Goal: Transaction & Acquisition: Book appointment/travel/reservation

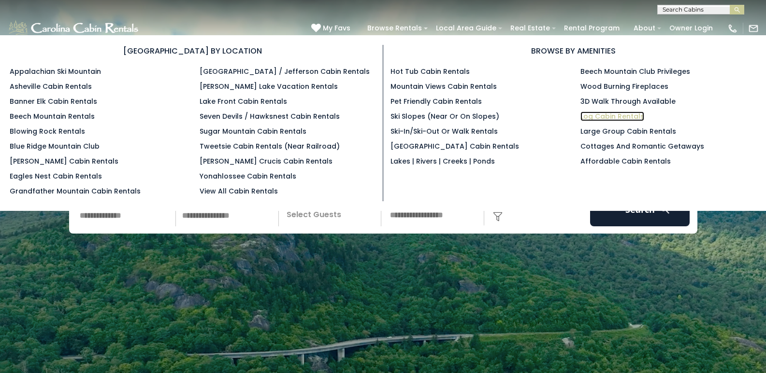
click at [621, 120] on link "Log Cabin Rentals" at bounding box center [612, 117] width 64 height 10
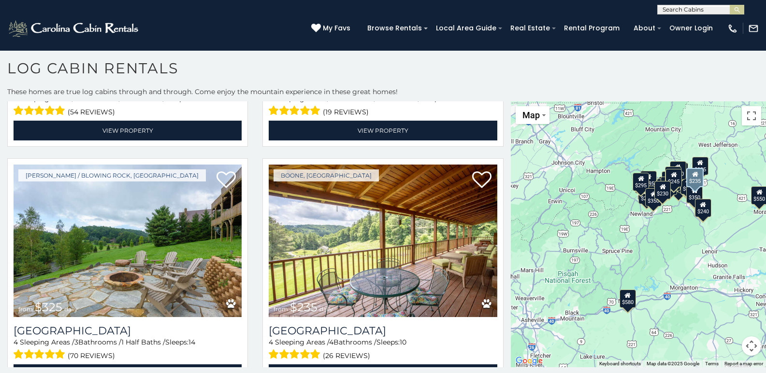
scroll to position [3188, 0]
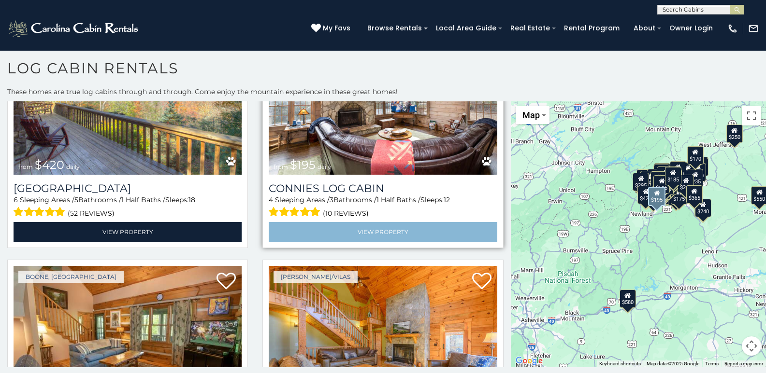
scroll to position [5133, 0]
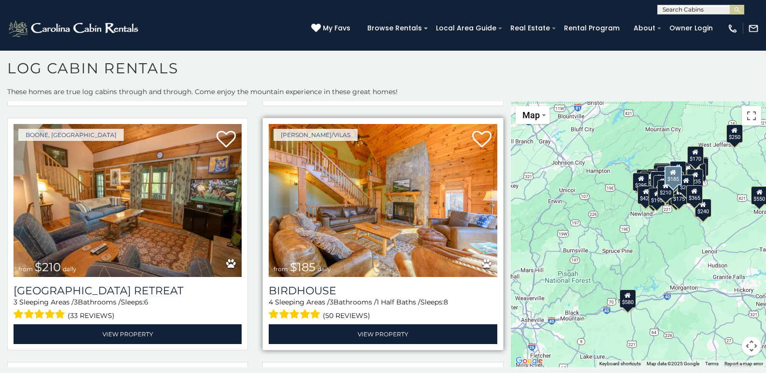
click at [467, 192] on img at bounding box center [383, 200] width 228 height 153
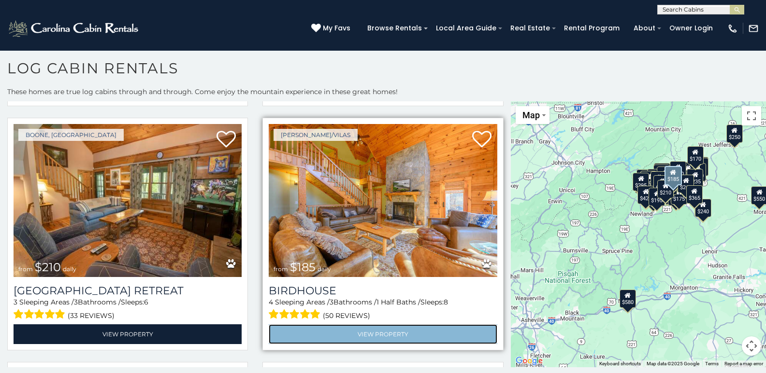
click at [370, 325] on link "View Property" at bounding box center [383, 335] width 228 height 20
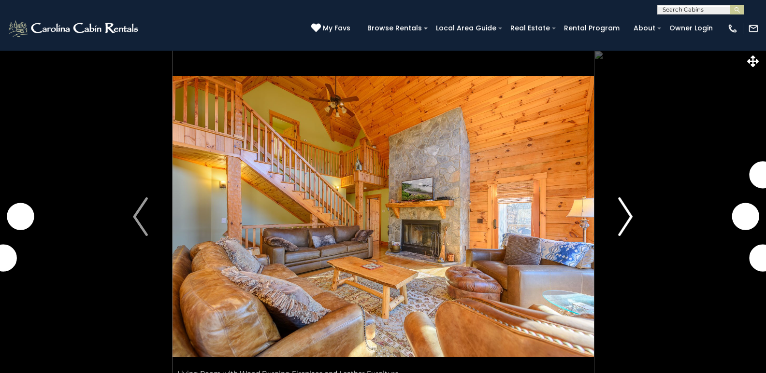
click at [622, 221] on img "Next" at bounding box center [625, 217] width 14 height 39
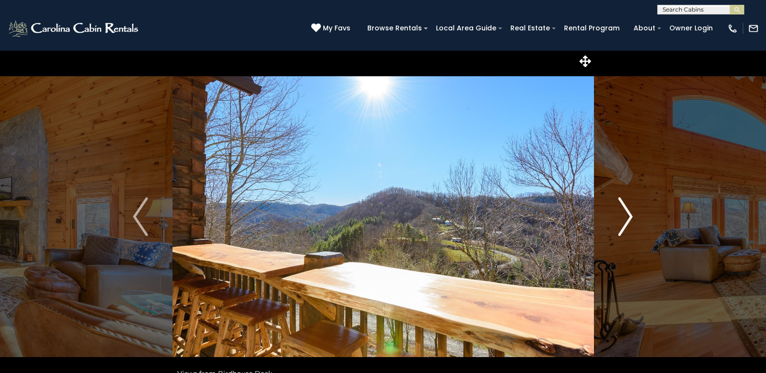
click at [624, 226] on img "Next" at bounding box center [625, 217] width 14 height 39
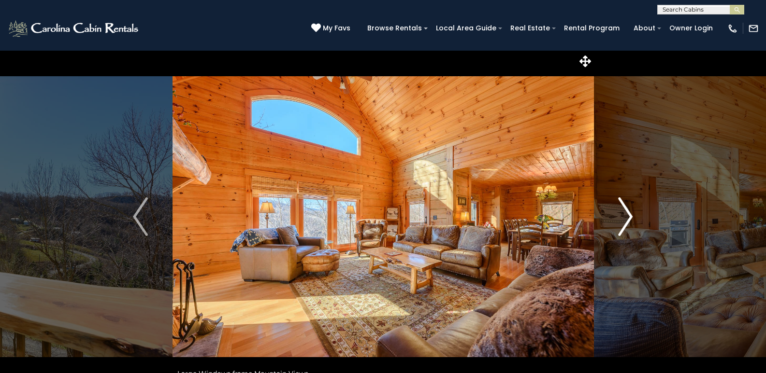
click at [624, 226] on img "Next" at bounding box center [625, 217] width 14 height 39
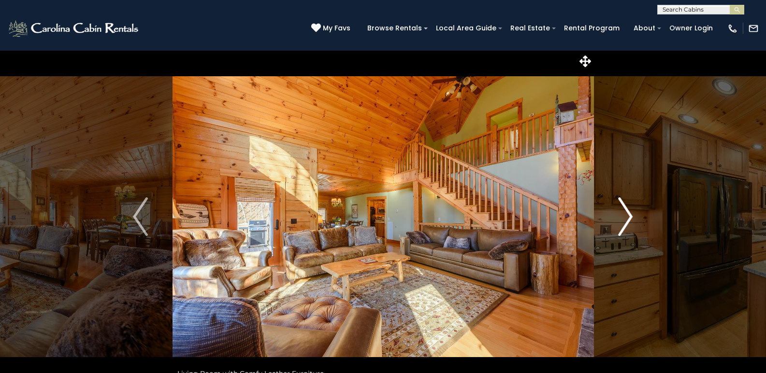
click at [624, 226] on img "Next" at bounding box center [625, 217] width 14 height 39
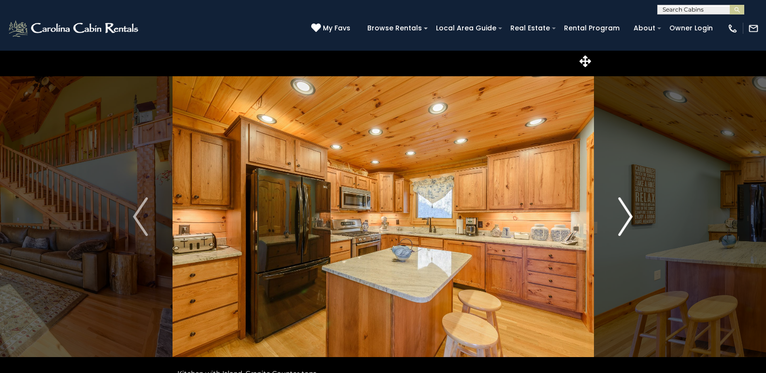
click at [624, 226] on img "Next" at bounding box center [625, 217] width 14 height 39
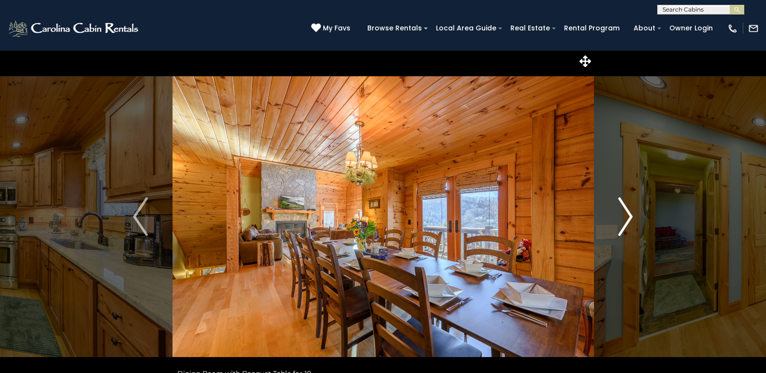
click at [624, 226] on img "Next" at bounding box center [625, 217] width 14 height 39
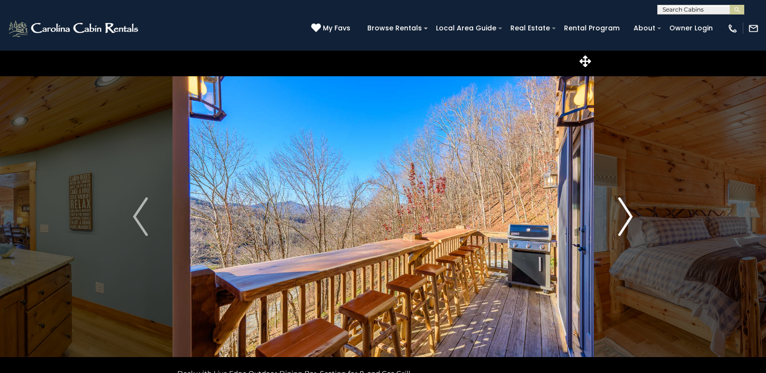
click at [621, 227] on img "Next" at bounding box center [625, 217] width 14 height 39
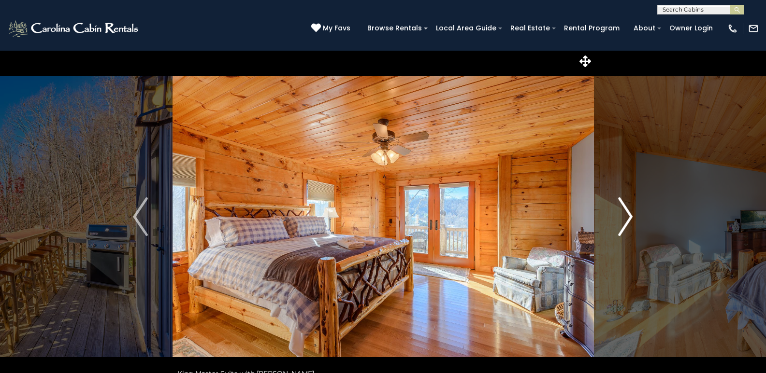
click at [621, 227] on img "Next" at bounding box center [625, 217] width 14 height 39
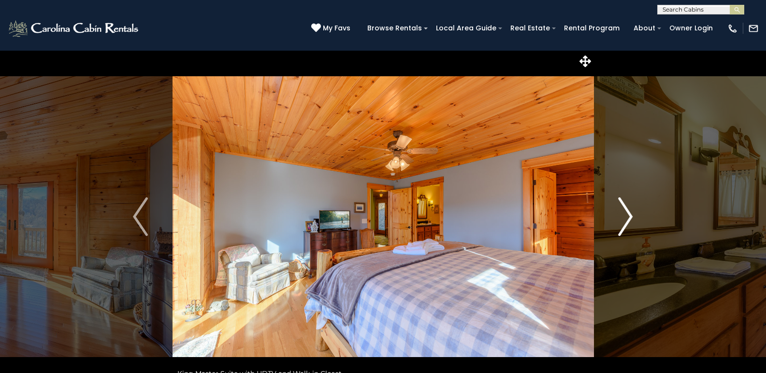
click at [621, 227] on img "Next" at bounding box center [625, 217] width 14 height 39
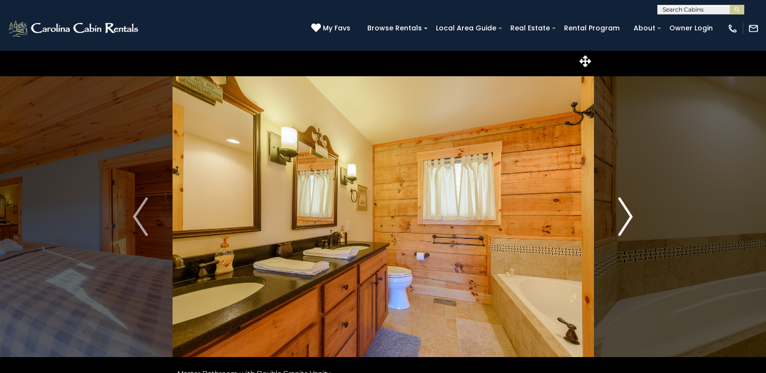
click at [621, 227] on img "Next" at bounding box center [625, 217] width 14 height 39
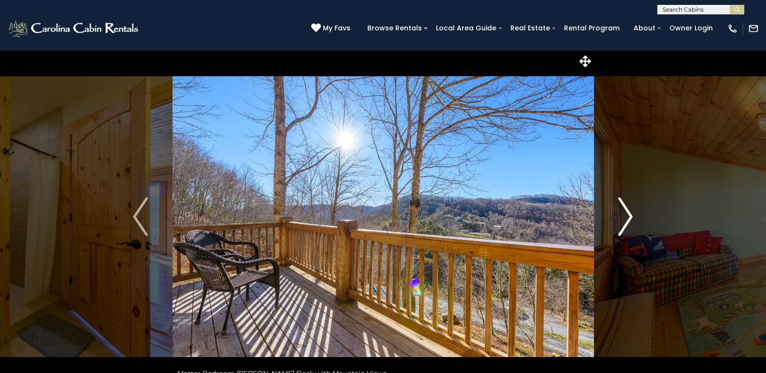
click at [623, 204] on img "Next" at bounding box center [625, 217] width 14 height 39
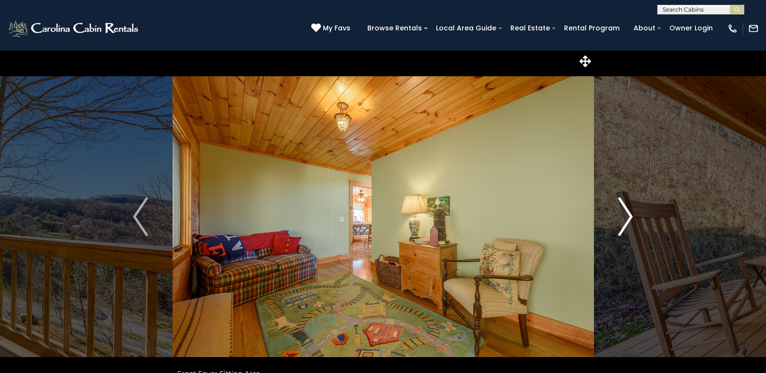
click at [623, 209] on img "Next" at bounding box center [625, 217] width 14 height 39
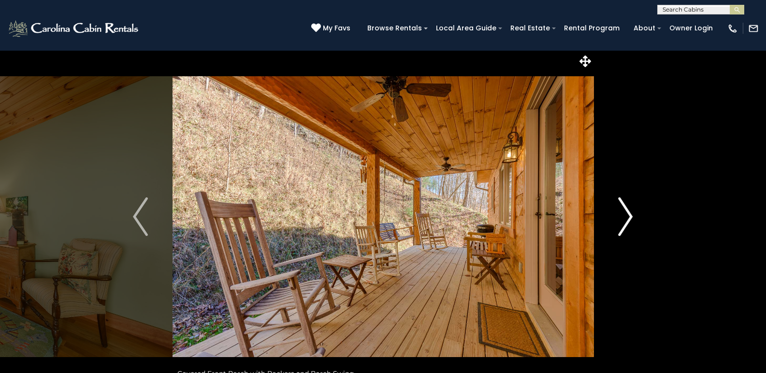
click at [623, 209] on img "Next" at bounding box center [625, 217] width 14 height 39
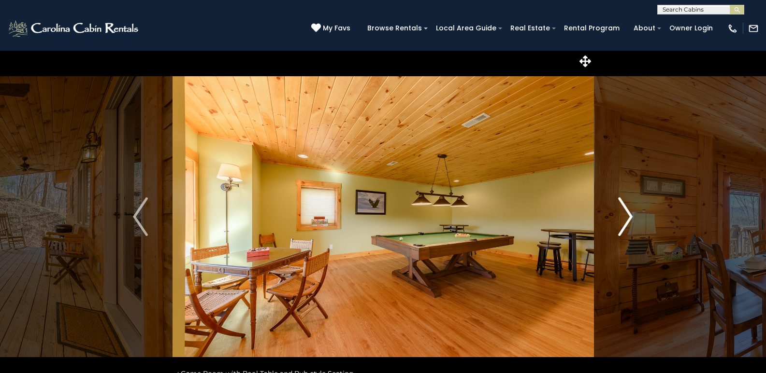
click at [623, 209] on img "Next" at bounding box center [625, 217] width 14 height 39
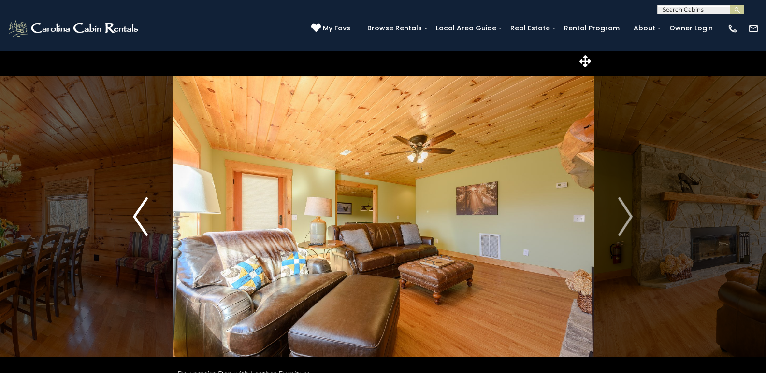
click at [136, 211] on img "Previous" at bounding box center [140, 217] width 14 height 39
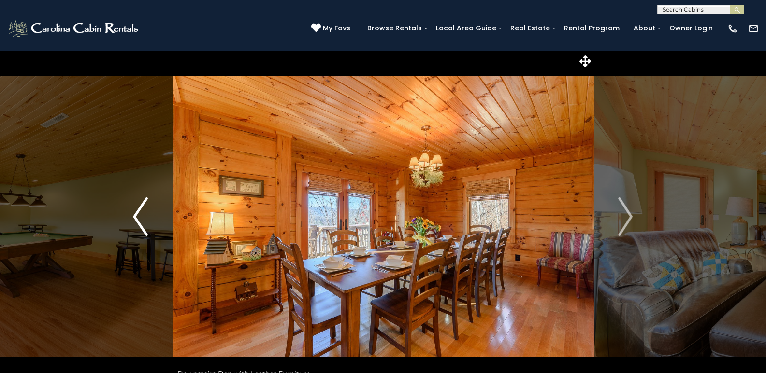
click at [148, 215] on button "Previous" at bounding box center [140, 216] width 64 height 333
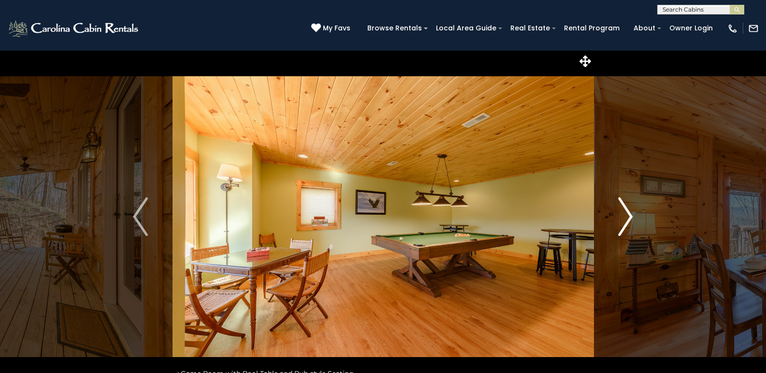
click at [629, 229] on img "Next" at bounding box center [625, 217] width 14 height 39
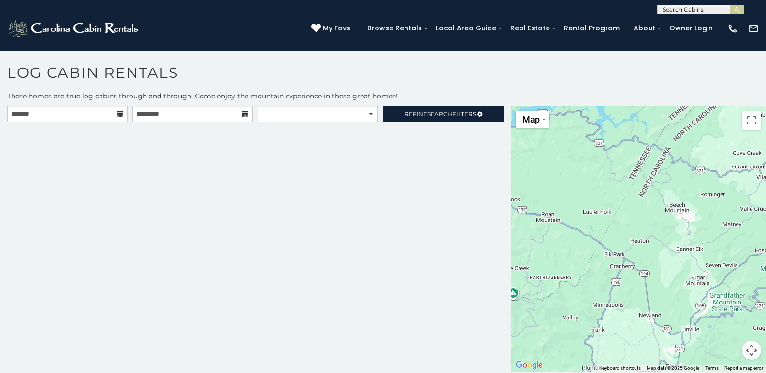
scroll to position [5, 0]
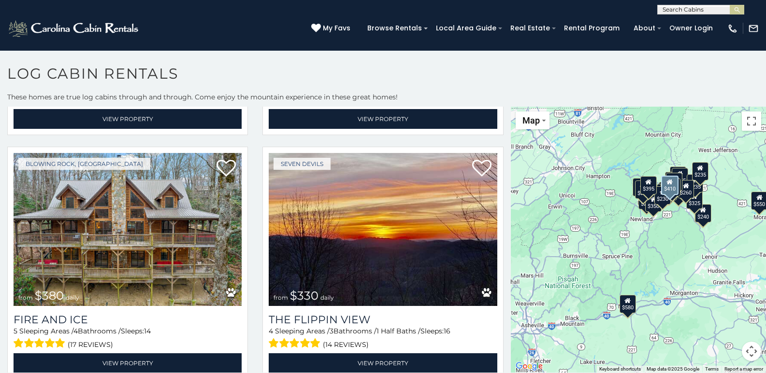
scroll to position [1111, 0]
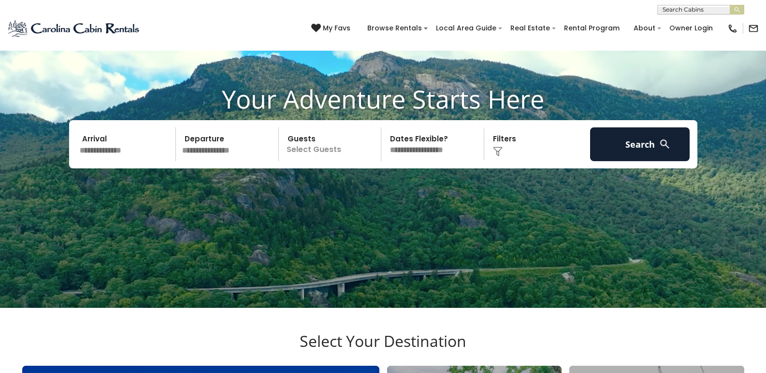
scroll to position [48, 0]
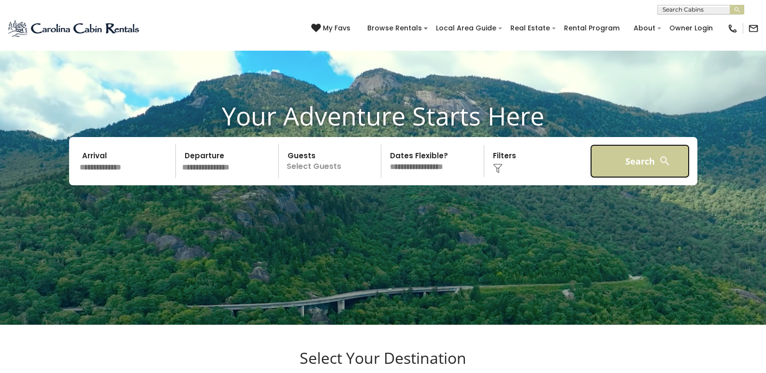
click at [640, 165] on button "Search" at bounding box center [640, 161] width 100 height 34
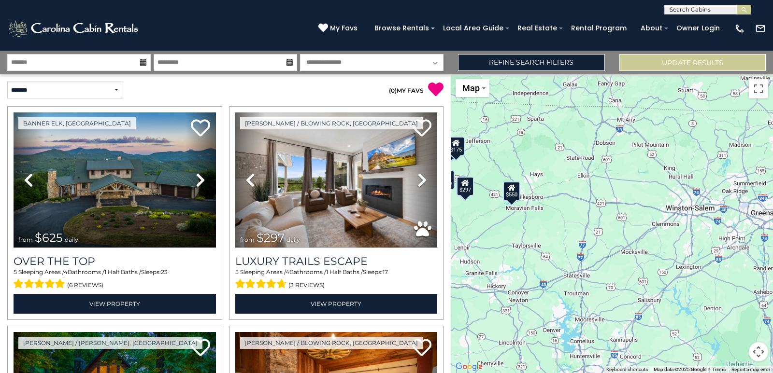
drag, startPoint x: 703, startPoint y: 233, endPoint x: 493, endPoint y: 221, distance: 210.4
click at [493, 221] on div "$625 $297 $175 $165 $300 $580 $290 $424 $395 $270 $185 $265 $230 $550 $349 $230…" at bounding box center [612, 223] width 322 height 299
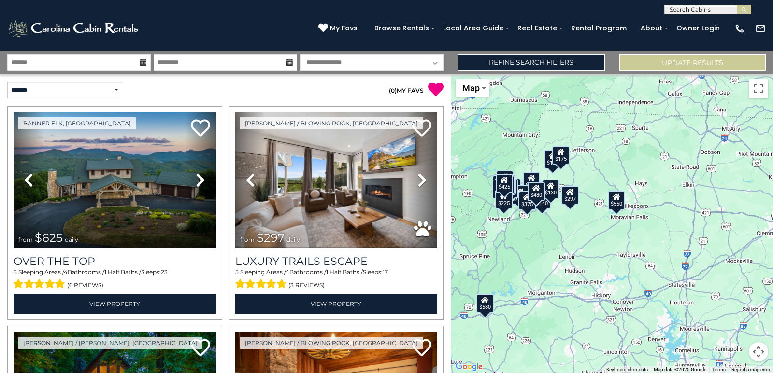
drag, startPoint x: 485, startPoint y: 201, endPoint x: 592, endPoint y: 211, distance: 107.1
click at [592, 211] on div "$625 $297 $175 $165 $300 $580 $290 $424 $395 $270 $185 $265 $230 $550 $349 $230…" at bounding box center [612, 223] width 322 height 299
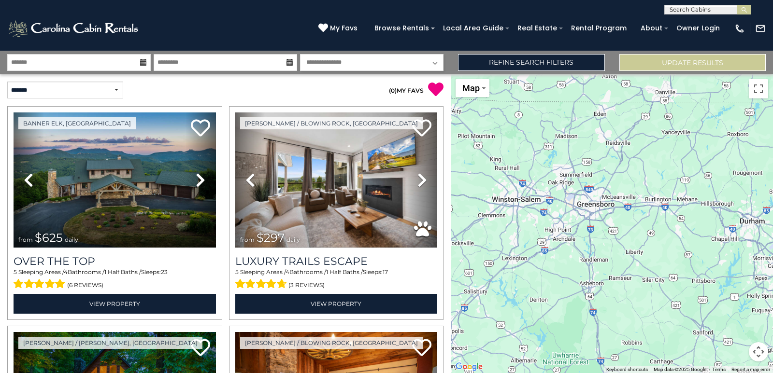
drag, startPoint x: 728, startPoint y: 218, endPoint x: 460, endPoint y: 197, distance: 268.5
click at [448, 200] on div "**********" at bounding box center [386, 212] width 773 height 323
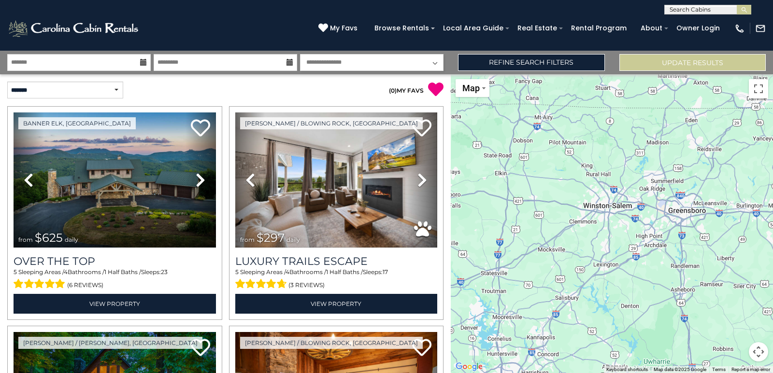
drag, startPoint x: 591, startPoint y: 208, endPoint x: 688, endPoint y: 214, distance: 97.8
click at [688, 214] on div "$625 $297 $175 $165 $300 $580 $290 $424 $395 $270 $185 $265 $230 $550 $349 $230…" at bounding box center [612, 223] width 322 height 299
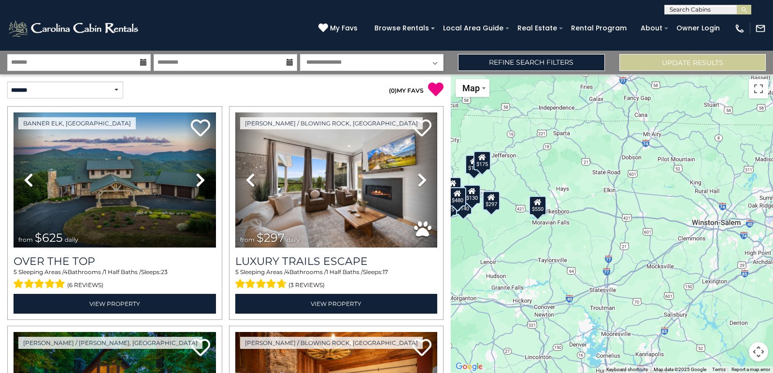
drag, startPoint x: 487, startPoint y: 191, endPoint x: 601, endPoint y: 209, distance: 115.5
click at [601, 209] on div "$625 $297 $175 $165 $300 $580 $290 $424 $395 $270 $185 $265 $230 $550 $349 $230…" at bounding box center [612, 223] width 322 height 299
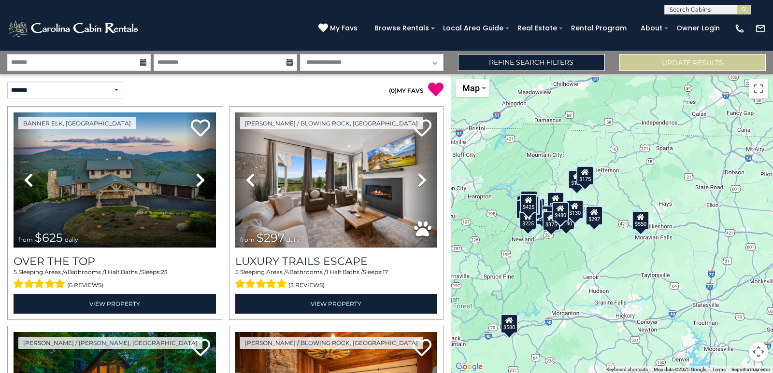
drag, startPoint x: 497, startPoint y: 195, endPoint x: 602, endPoint y: 210, distance: 105.5
click at [602, 210] on div "$297" at bounding box center [593, 215] width 17 height 19
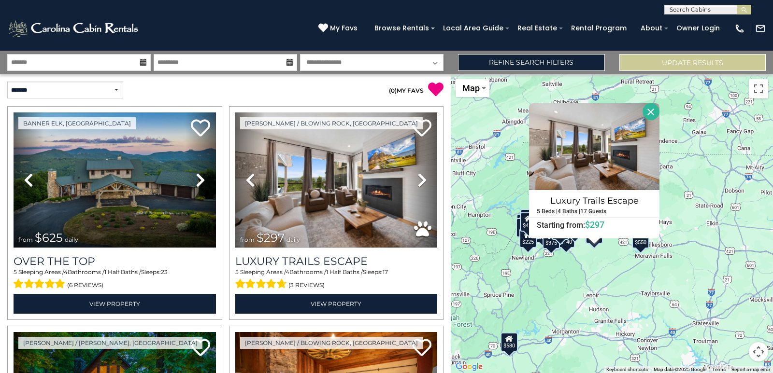
click at [724, 251] on div "$625 $297 $175 $165 $300 $580 $290 $424 $395 $270 $185 $265 $230 $550 $349 $230…" at bounding box center [612, 223] width 322 height 299
click at [650, 112] on button "Close" at bounding box center [650, 111] width 17 height 17
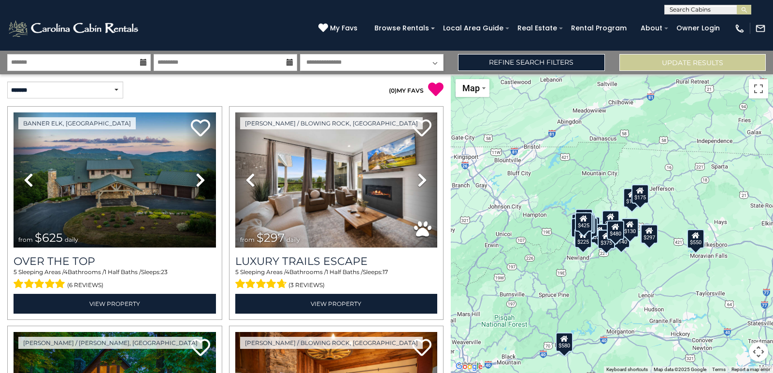
drag, startPoint x: 587, startPoint y: 203, endPoint x: 643, endPoint y: 203, distance: 56.0
click at [643, 203] on div "$175" at bounding box center [639, 193] width 17 height 19
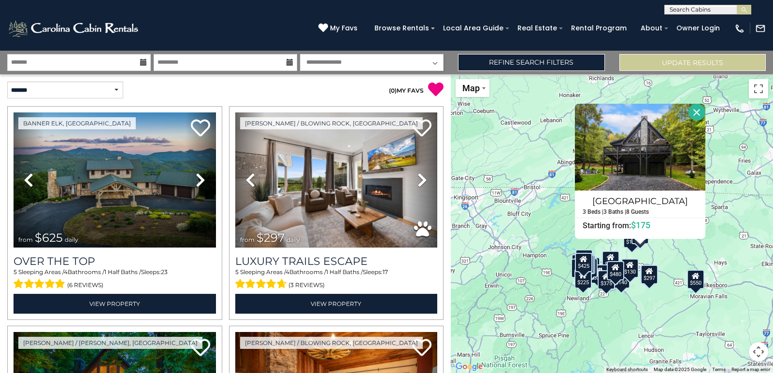
click at [635, 251] on div "$625 $297 $175 $165 $300 $580 $290 $424 $395 $270 $185 $265 $230 $550 $349 $230…" at bounding box center [612, 223] width 322 height 299
click at [626, 251] on div "$625 $297 $175 $165 $300 $580 $290 $424 $395 $270 $185 $265 $230 $550 $349 $230…" at bounding box center [612, 223] width 322 height 299
click at [629, 246] on div "$175" at bounding box center [631, 238] width 17 height 19
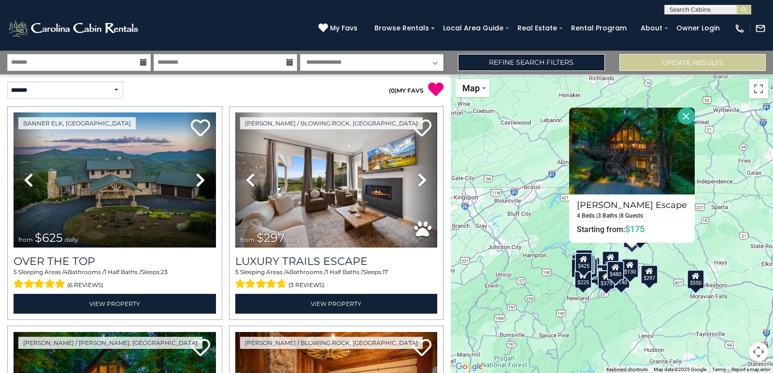
click at [631, 278] on div "$130" at bounding box center [629, 268] width 17 height 19
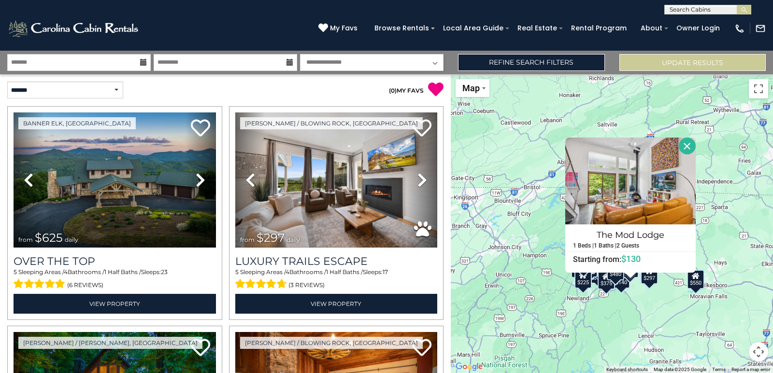
click at [690, 152] on button "Close" at bounding box center [687, 146] width 17 height 17
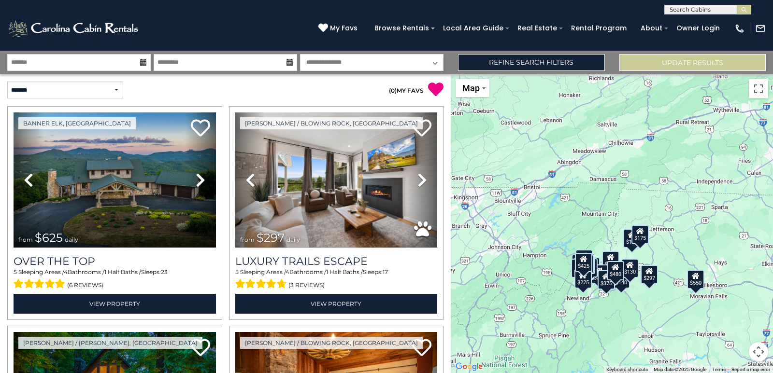
click at [646, 237] on div "$175" at bounding box center [639, 234] width 17 height 19
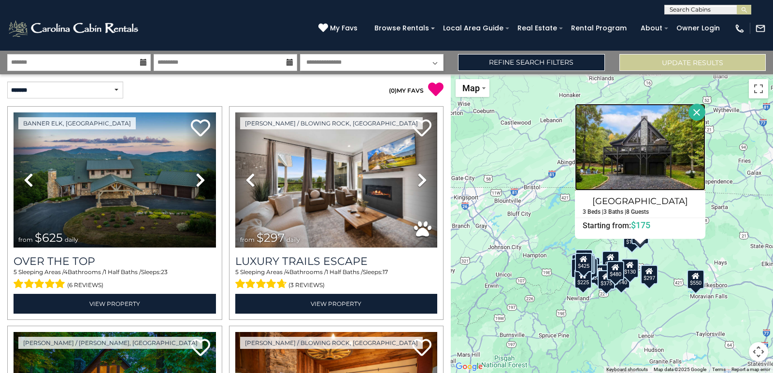
click at [645, 172] on img at bounding box center [640, 147] width 130 height 87
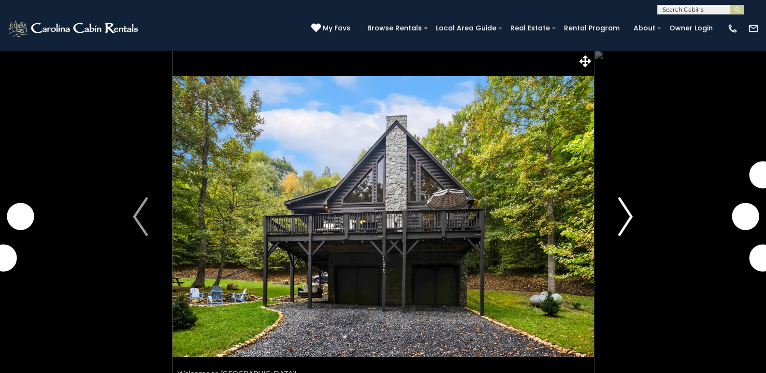
click at [624, 217] on img "Next" at bounding box center [625, 217] width 14 height 39
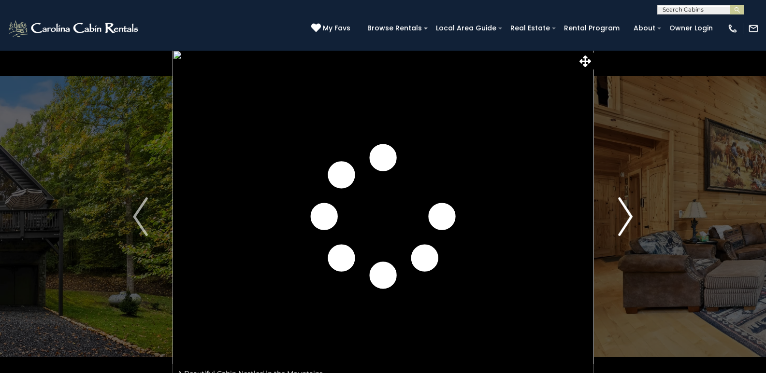
click at [624, 217] on img "Next" at bounding box center [625, 217] width 14 height 39
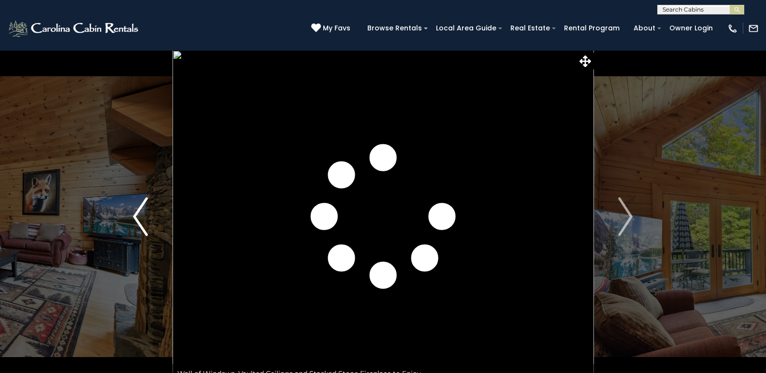
click at [139, 217] on img "Previous" at bounding box center [140, 217] width 14 height 39
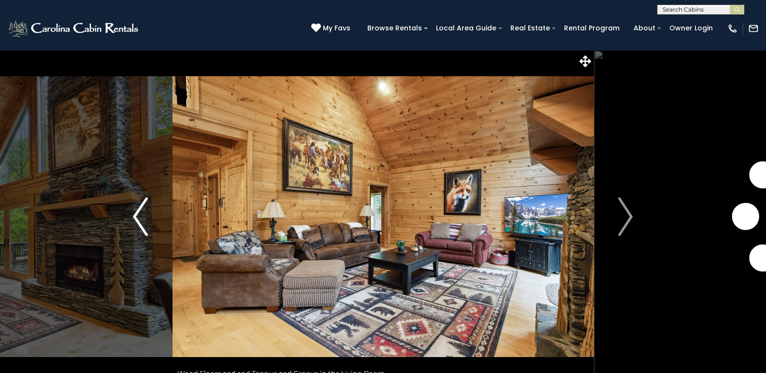
click at [139, 217] on img "Previous" at bounding box center [140, 217] width 14 height 39
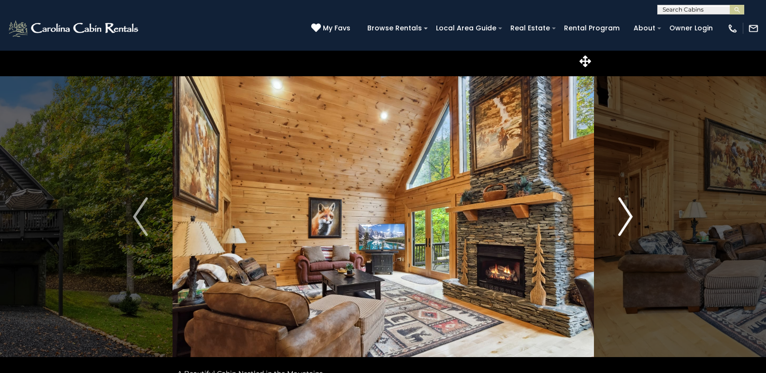
click at [631, 220] on img "Next" at bounding box center [625, 217] width 14 height 39
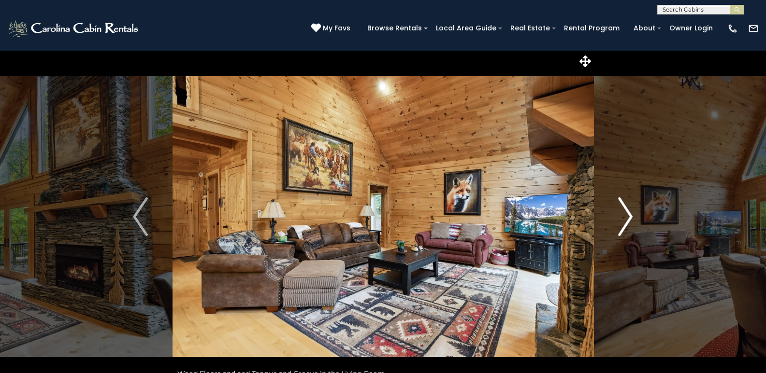
click at [631, 220] on img "Next" at bounding box center [625, 217] width 14 height 39
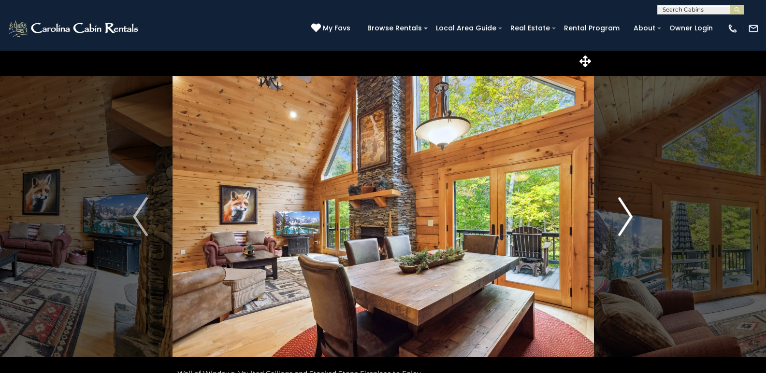
click at [631, 220] on img "Next" at bounding box center [625, 217] width 14 height 39
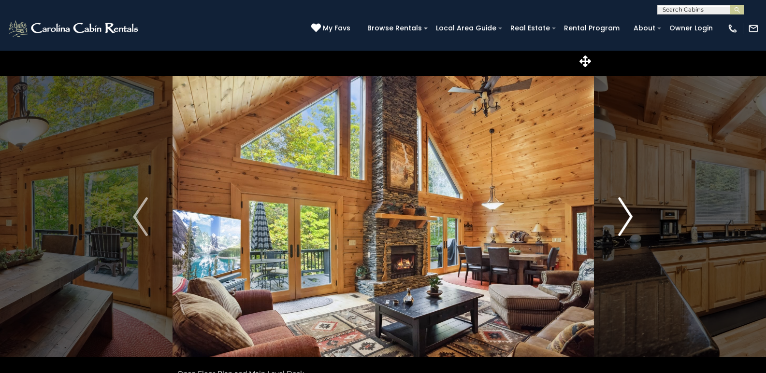
click at [631, 220] on img "Next" at bounding box center [625, 217] width 14 height 39
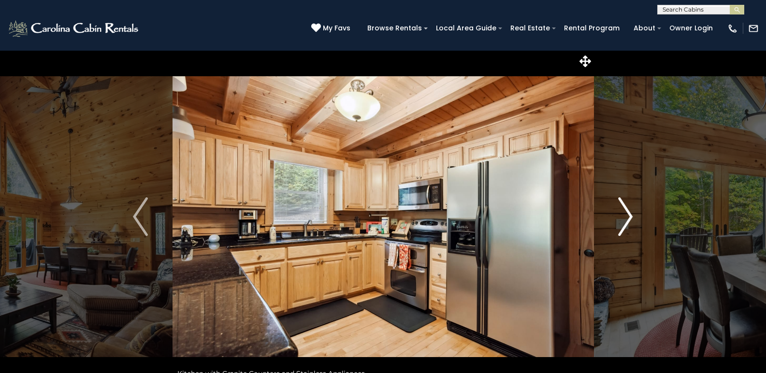
click at [631, 220] on img "Next" at bounding box center [625, 217] width 14 height 39
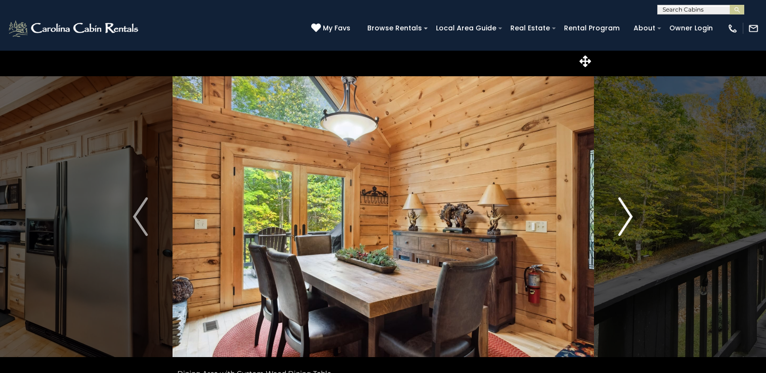
click at [631, 220] on img "Next" at bounding box center [625, 217] width 14 height 39
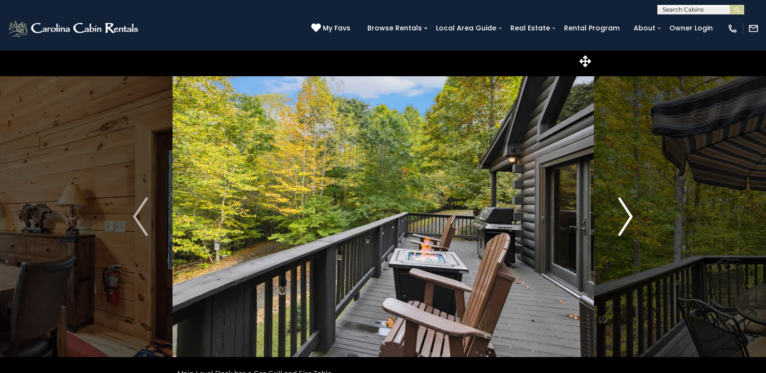
click at [621, 219] on img "Next" at bounding box center [625, 217] width 14 height 39
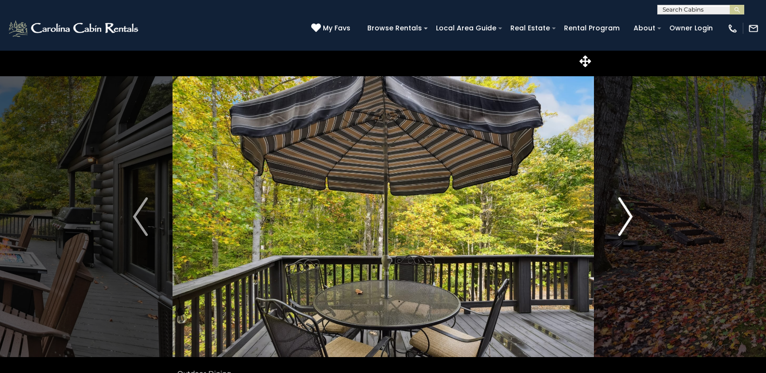
click at [621, 219] on img "Next" at bounding box center [625, 217] width 14 height 39
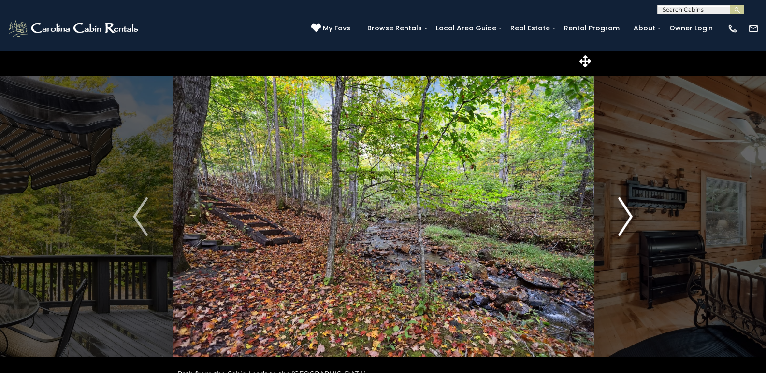
click at [621, 219] on img "Next" at bounding box center [625, 217] width 14 height 39
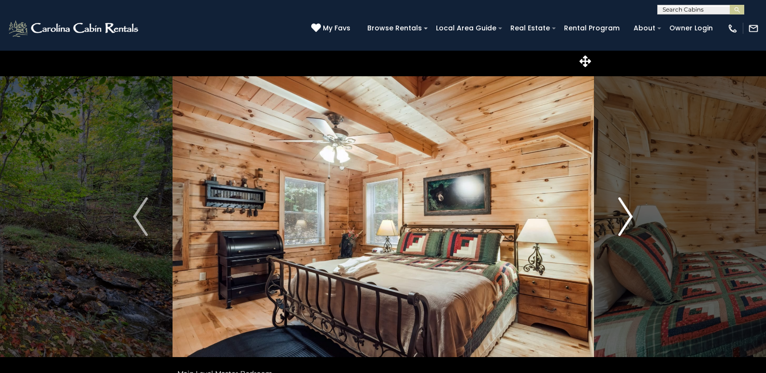
click at [621, 219] on img "Next" at bounding box center [625, 217] width 14 height 39
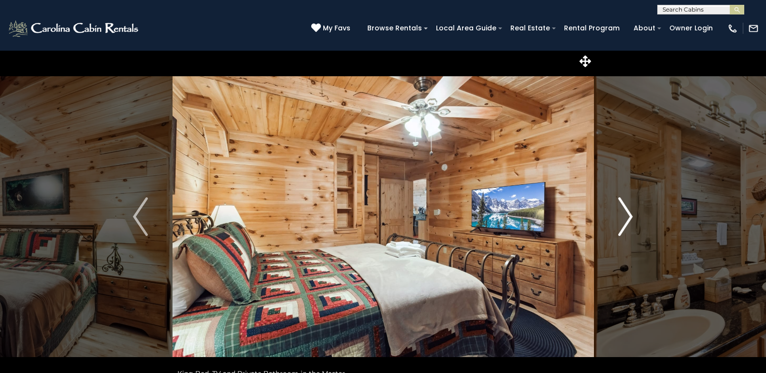
click at [621, 219] on img "Next" at bounding box center [625, 217] width 14 height 39
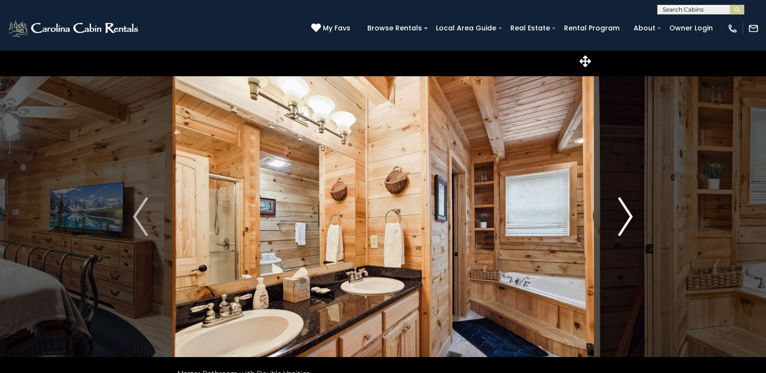
click at [621, 214] on img "Next" at bounding box center [625, 217] width 14 height 39
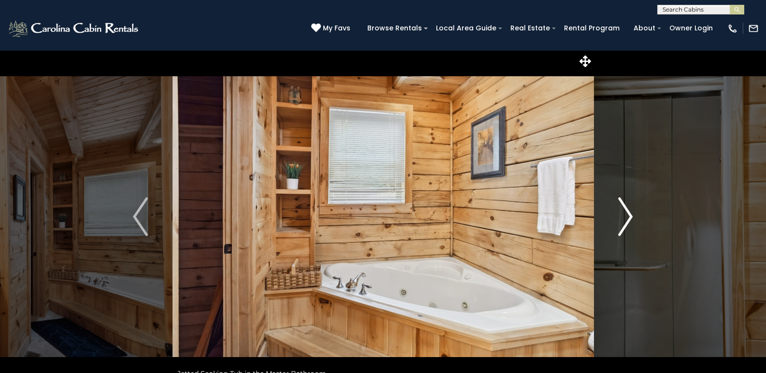
click at [621, 214] on img "Next" at bounding box center [625, 217] width 14 height 39
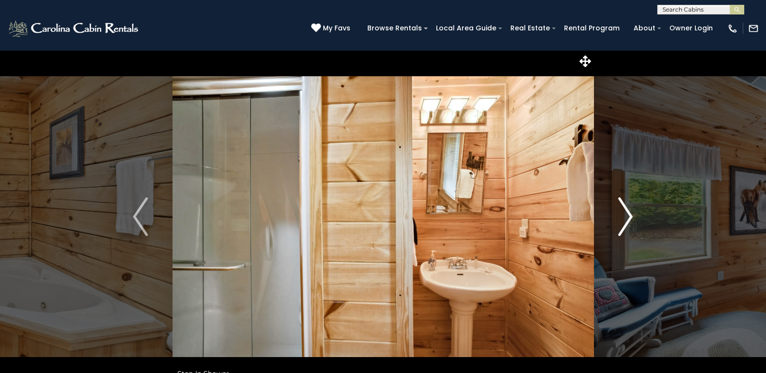
click at [621, 214] on img "Next" at bounding box center [625, 217] width 14 height 39
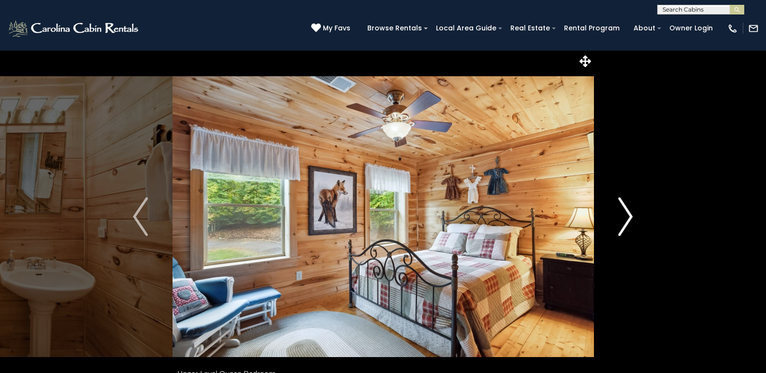
click at [621, 214] on img "Next" at bounding box center [625, 217] width 14 height 39
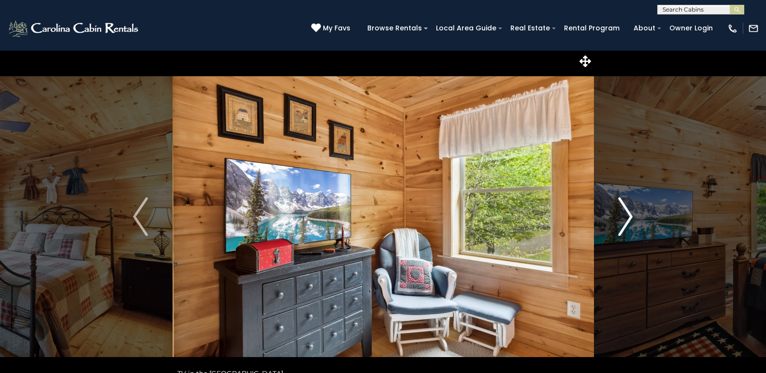
click at [621, 214] on img "Next" at bounding box center [625, 217] width 14 height 39
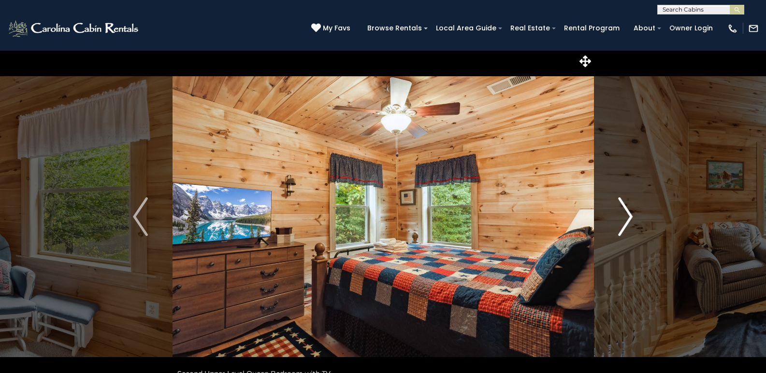
click at [630, 215] on img "Next" at bounding box center [625, 217] width 14 height 39
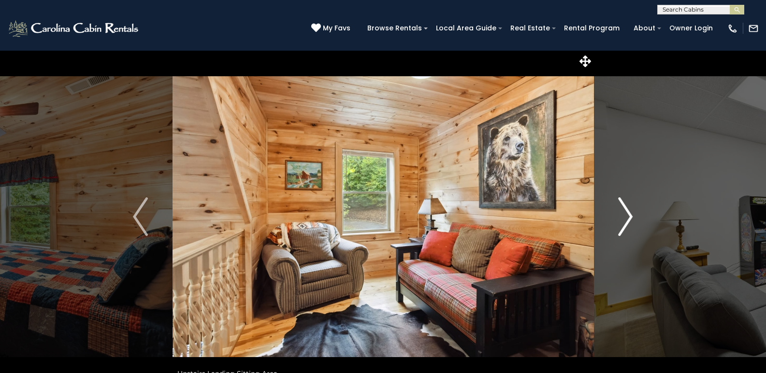
click at [630, 215] on img "Next" at bounding box center [625, 217] width 14 height 39
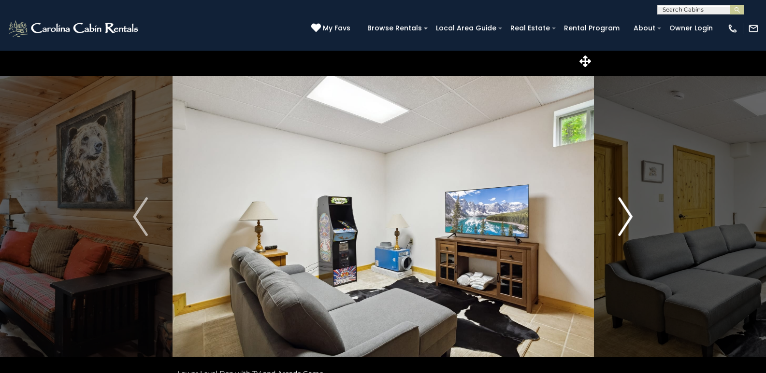
click at [630, 215] on img "Next" at bounding box center [625, 217] width 14 height 39
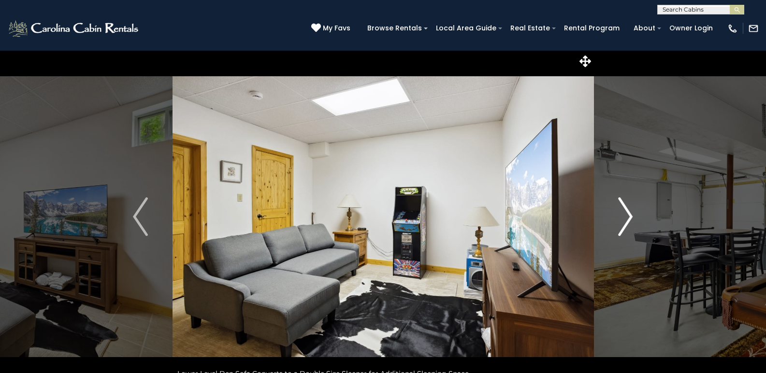
click at [626, 220] on img "Next" at bounding box center [625, 217] width 14 height 39
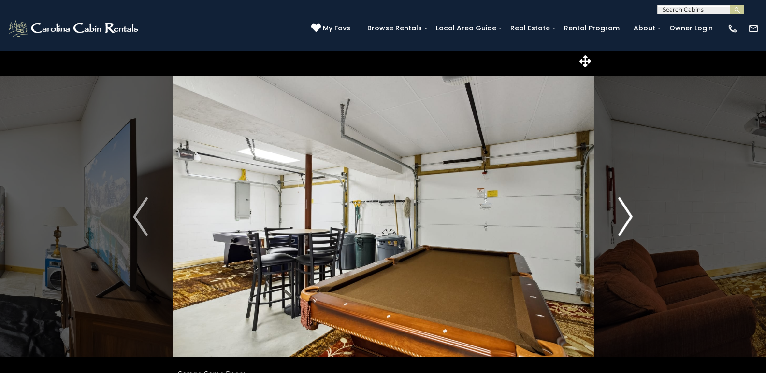
click at [626, 220] on img "Next" at bounding box center [625, 217] width 14 height 39
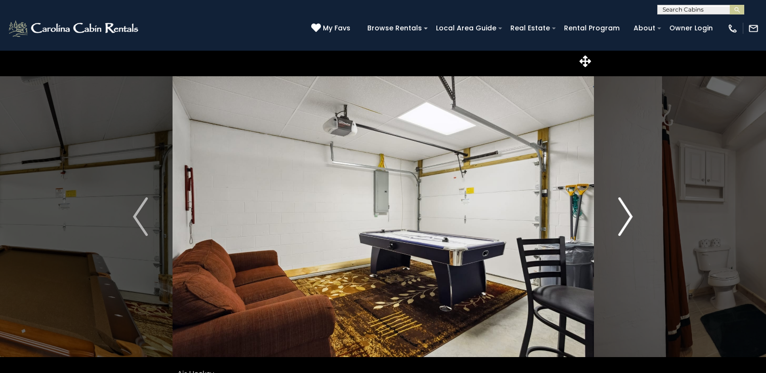
click at [626, 220] on img "Next" at bounding box center [625, 217] width 14 height 39
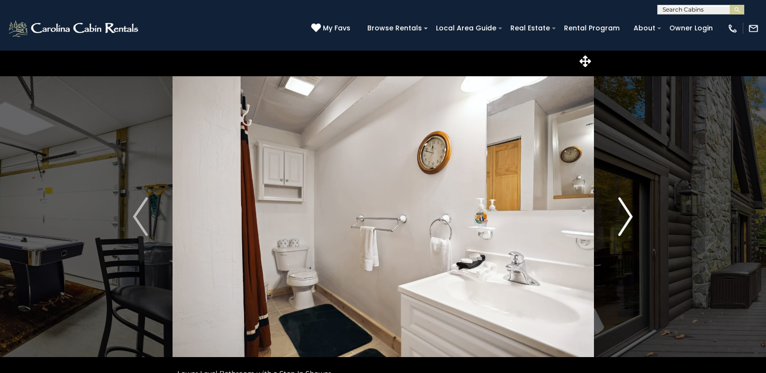
click at [626, 220] on img "Next" at bounding box center [625, 217] width 14 height 39
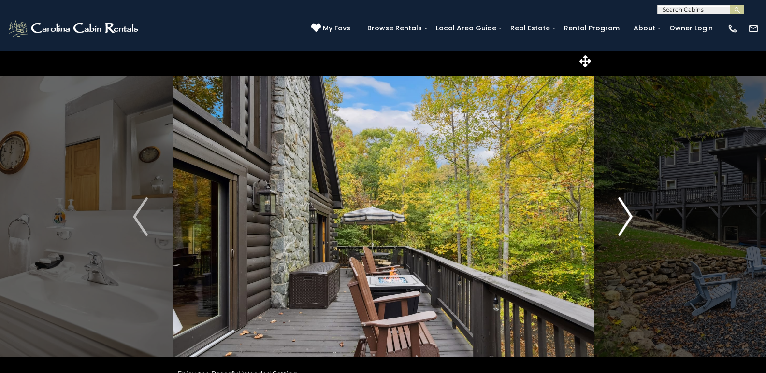
click at [627, 212] on img "Next" at bounding box center [625, 217] width 14 height 39
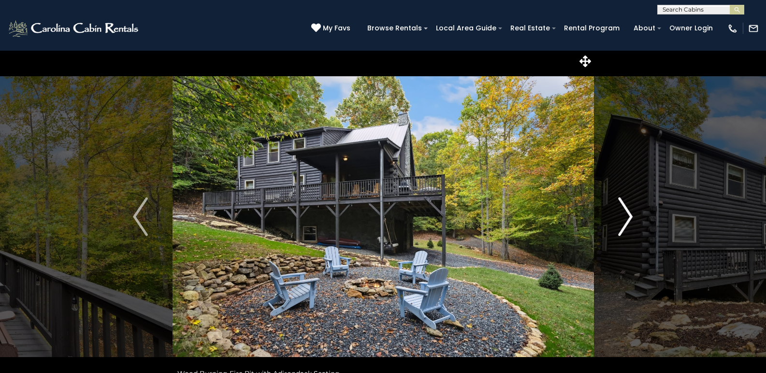
click at [627, 217] on img "Next" at bounding box center [625, 217] width 14 height 39
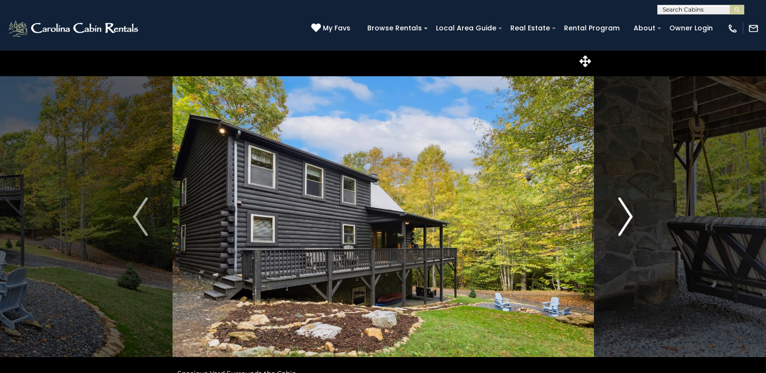
click at [627, 217] on img "Next" at bounding box center [625, 217] width 14 height 39
